Goal: Task Accomplishment & Management: Use online tool/utility

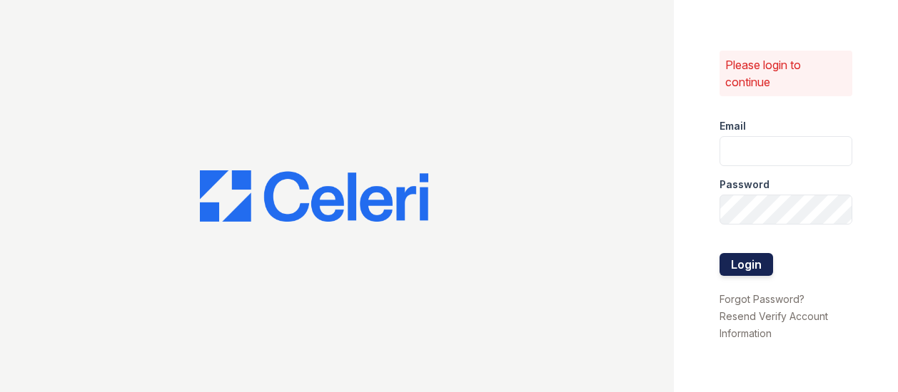
type input "lobrien@trinity-pm.com"
click at [753, 258] on button "Login" at bounding box center [746, 264] width 54 height 23
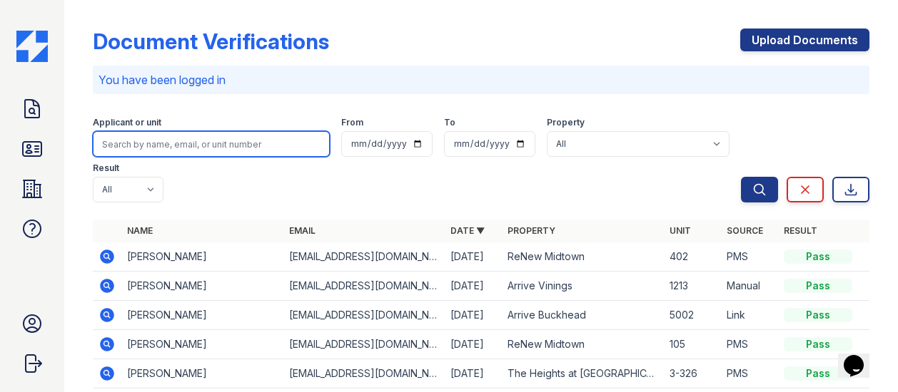
click at [195, 136] on input "search" at bounding box center [211, 144] width 237 height 26
type input "margie"
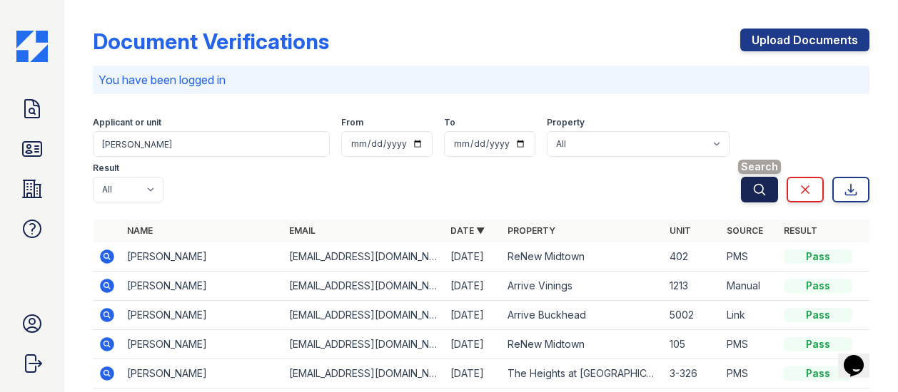
click at [741, 177] on button "Search" at bounding box center [759, 190] width 37 height 26
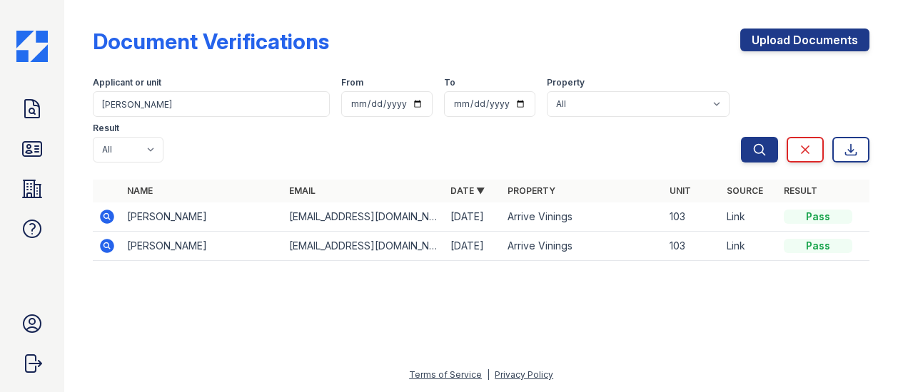
click at [104, 208] on icon at bounding box center [106, 216] width 17 height 17
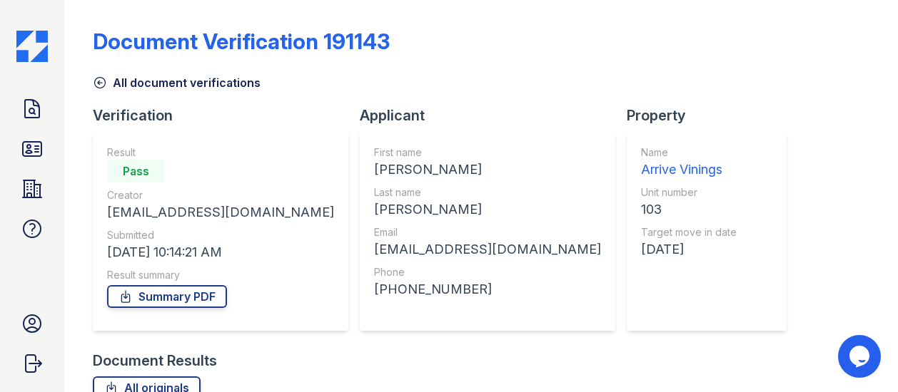
scroll to position [208, 0]
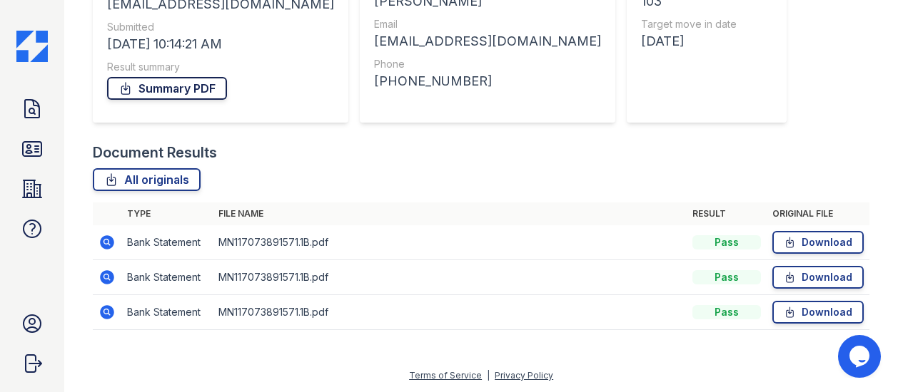
click at [165, 88] on link "Summary PDF" at bounding box center [167, 88] width 120 height 23
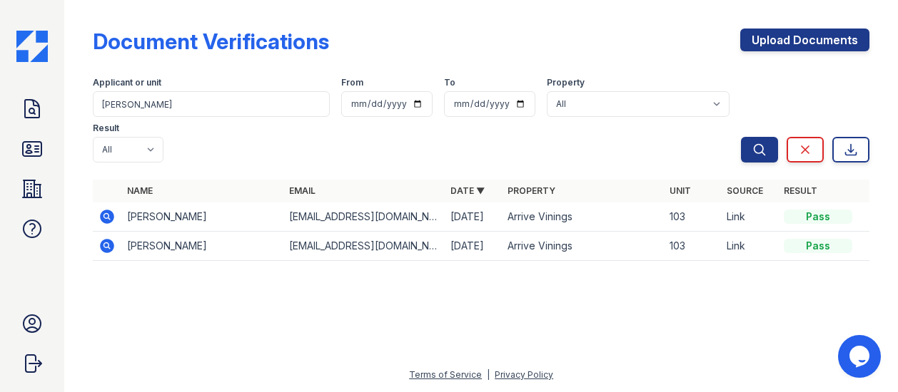
click at [106, 238] on icon at bounding box center [106, 246] width 17 height 17
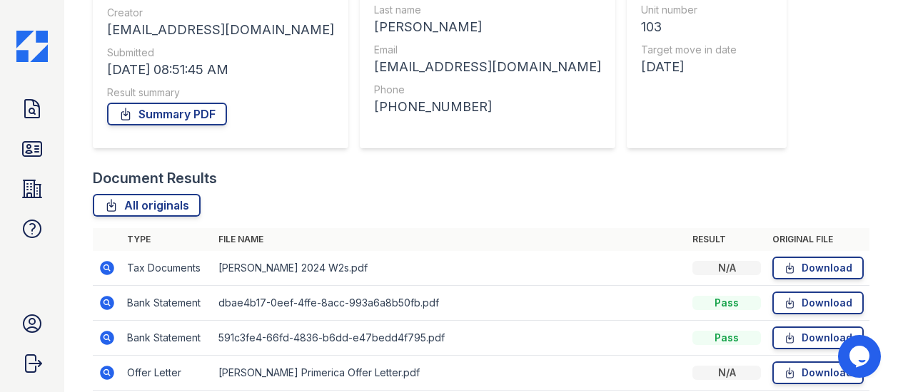
scroll to position [170, 0]
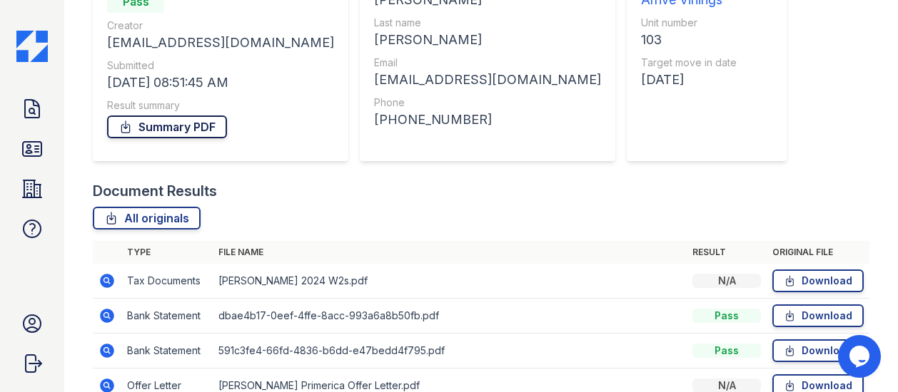
click at [193, 123] on link "Summary PDF" at bounding box center [167, 127] width 120 height 23
